Goal: Task Accomplishment & Management: Manage account settings

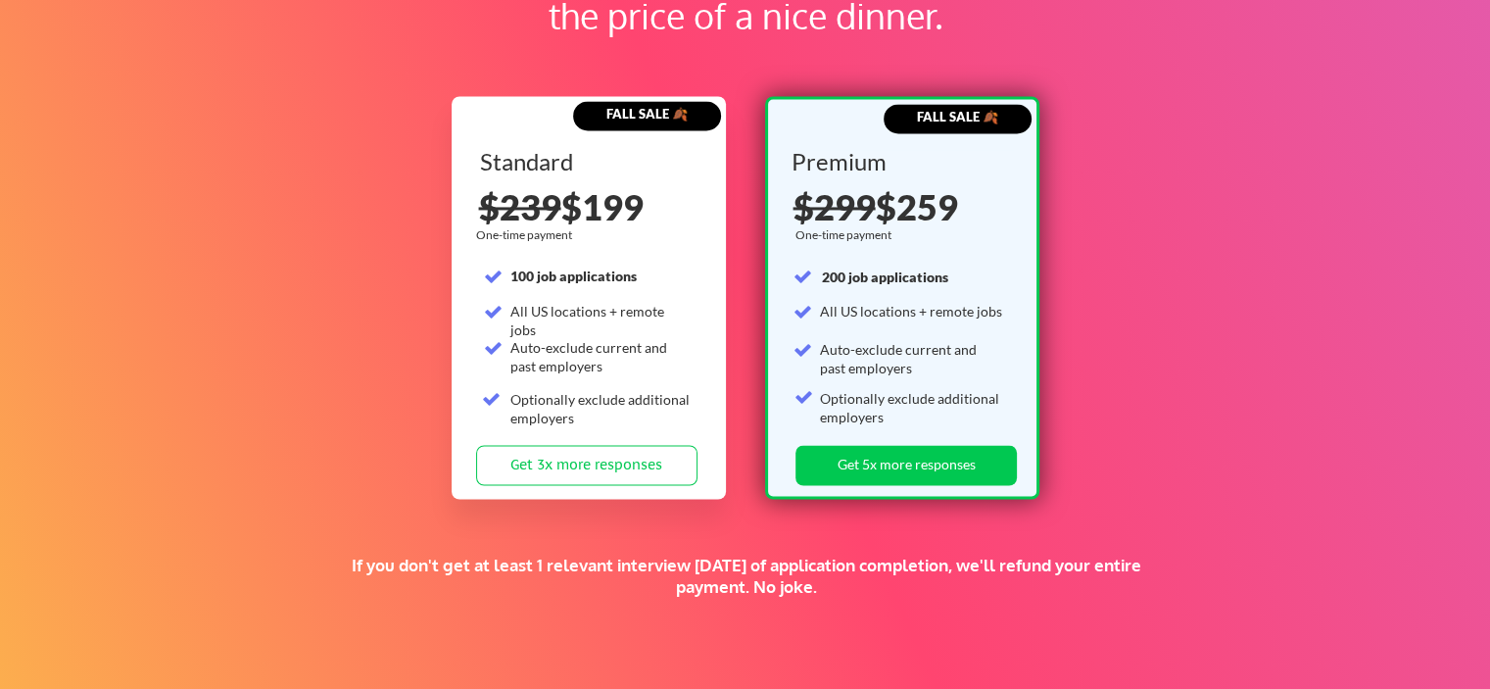
scroll to position [3079, 0]
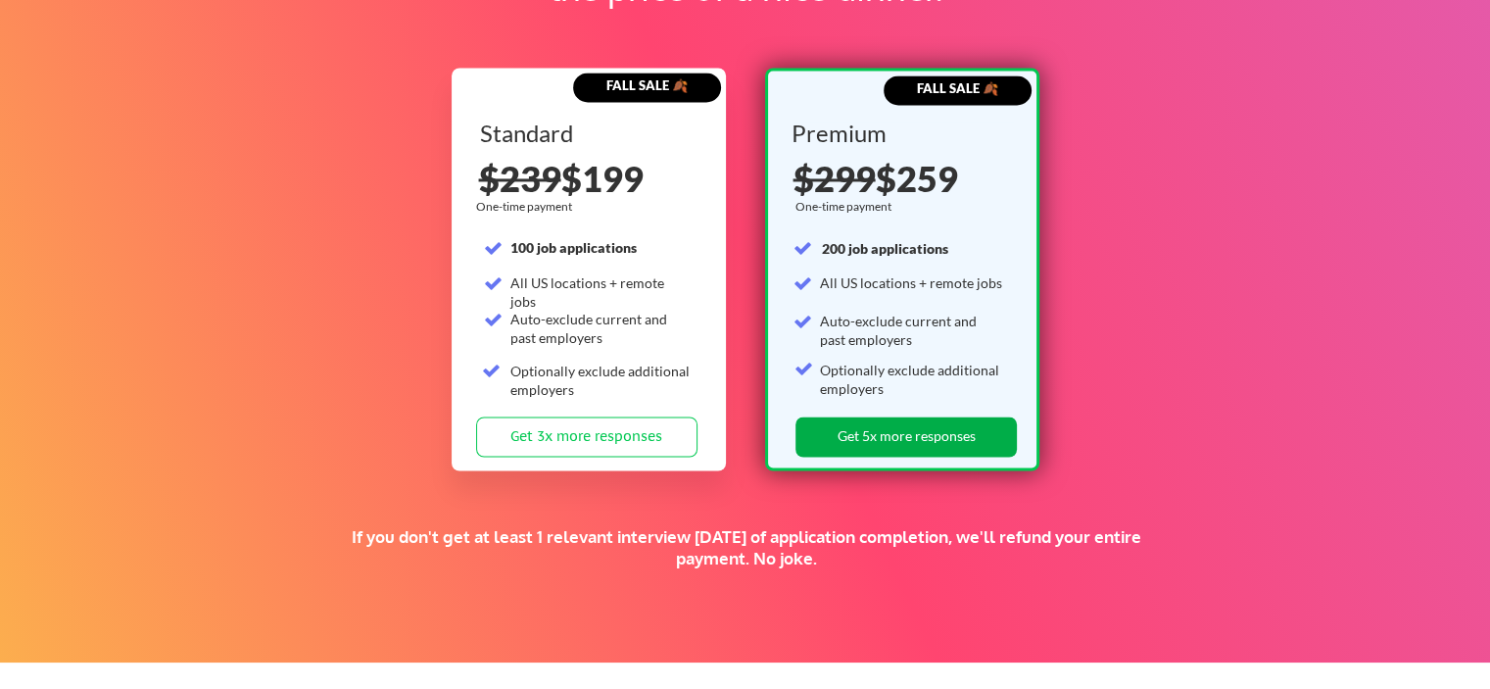
click at [892, 434] on button "Get 5x more responses" at bounding box center [906, 436] width 221 height 40
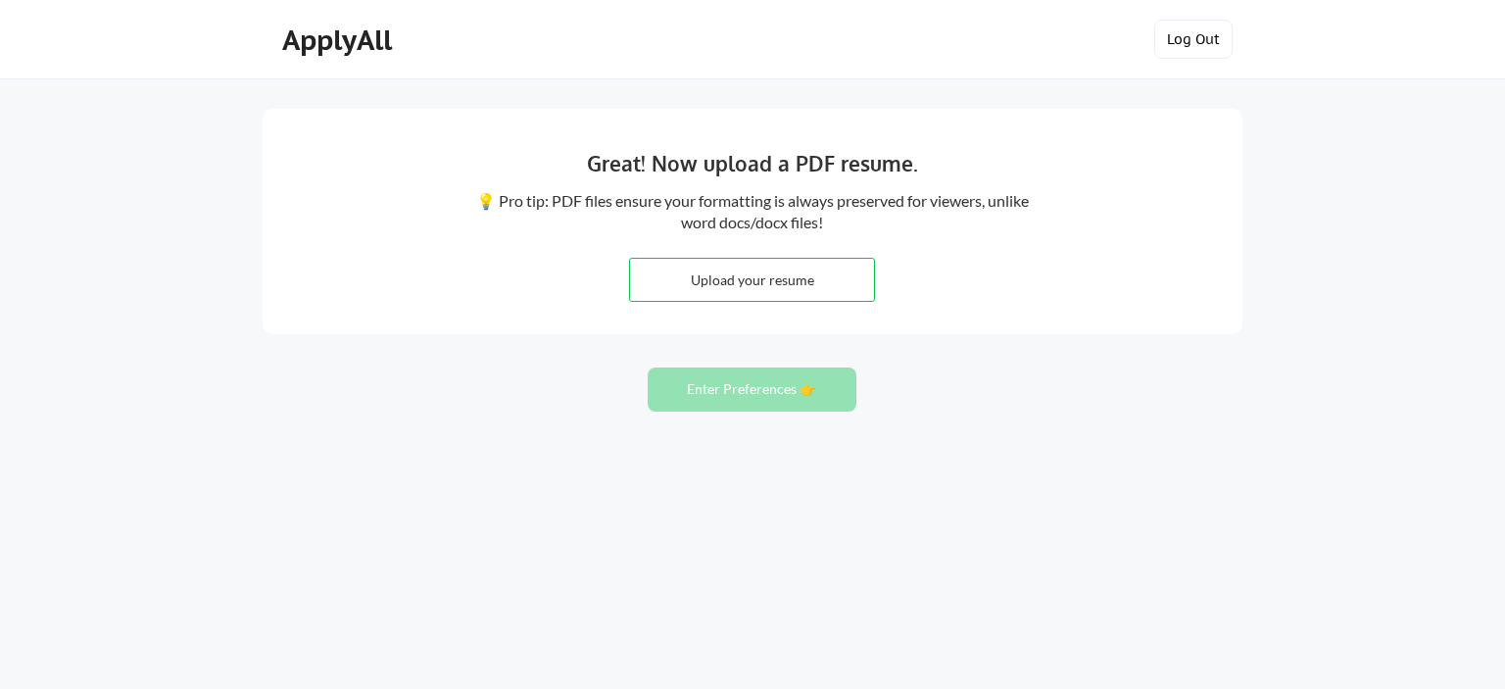
click at [1192, 28] on button "Log Out" at bounding box center [1193, 39] width 78 height 39
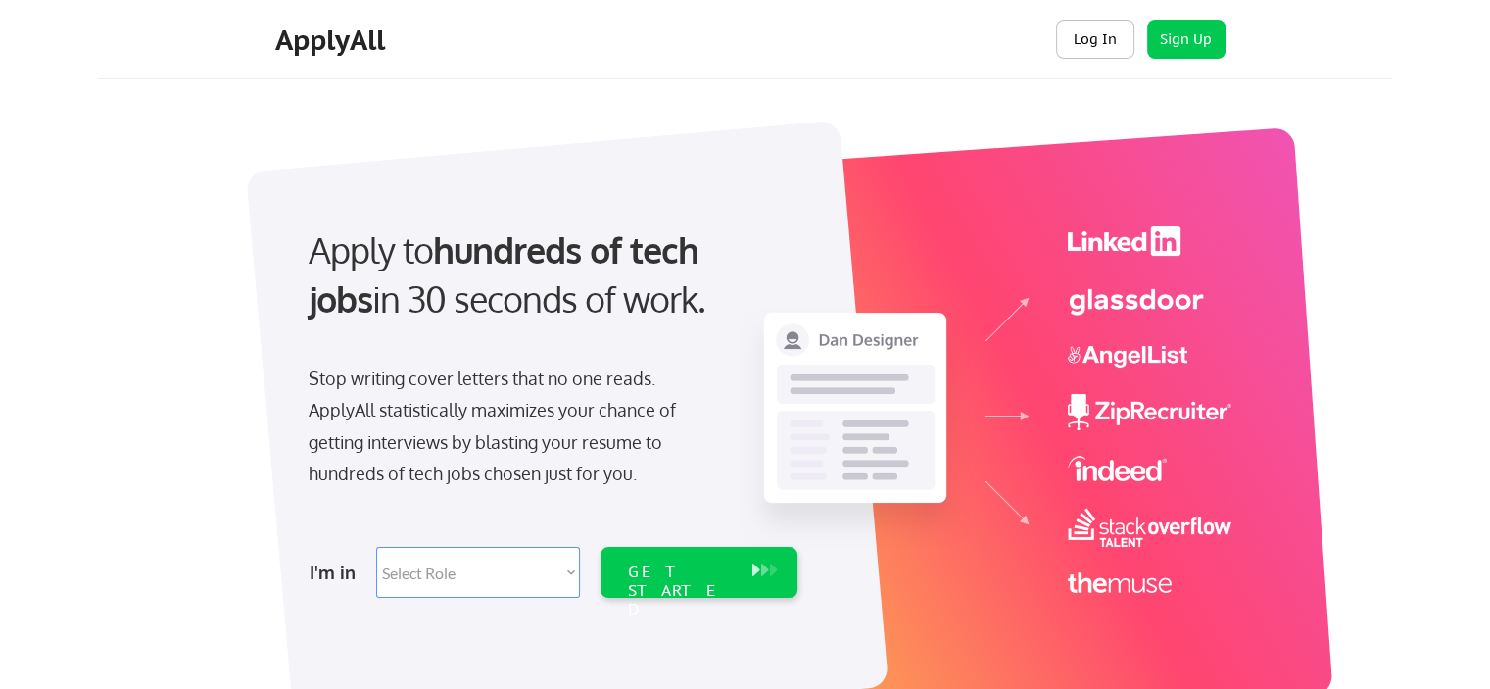
click at [1106, 54] on button "Log In" at bounding box center [1095, 39] width 78 height 39
